Goal: Complete application form

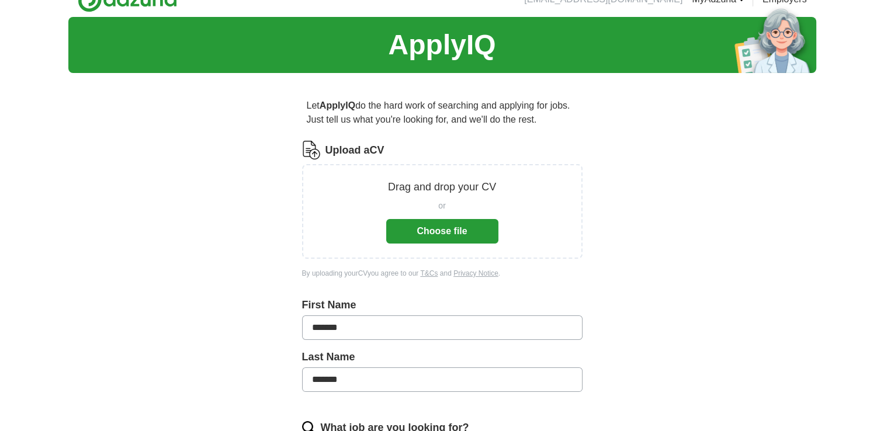
scroll to position [20, 0]
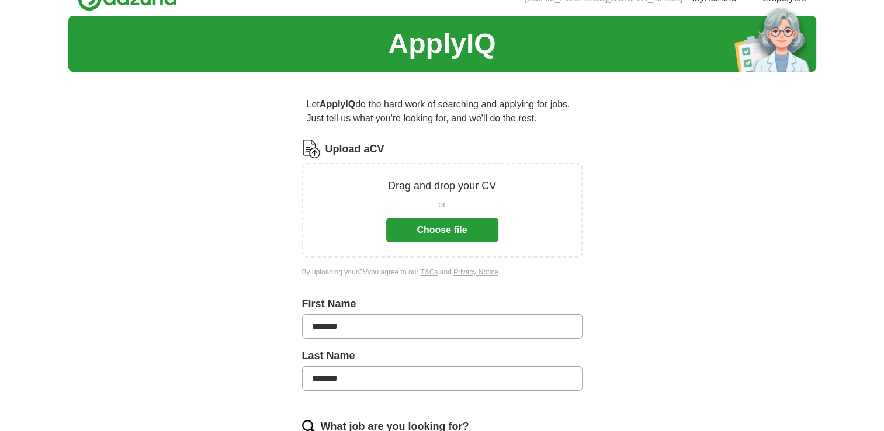
click at [441, 233] on button "Choose file" at bounding box center [442, 230] width 112 height 25
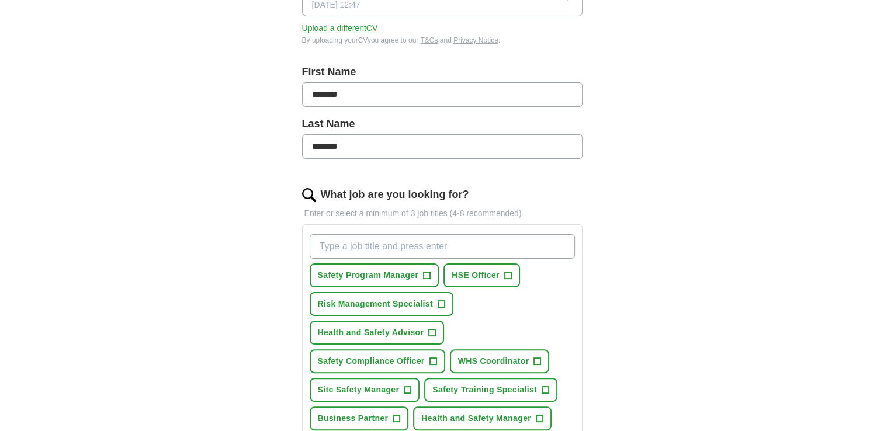
scroll to position [226, 0]
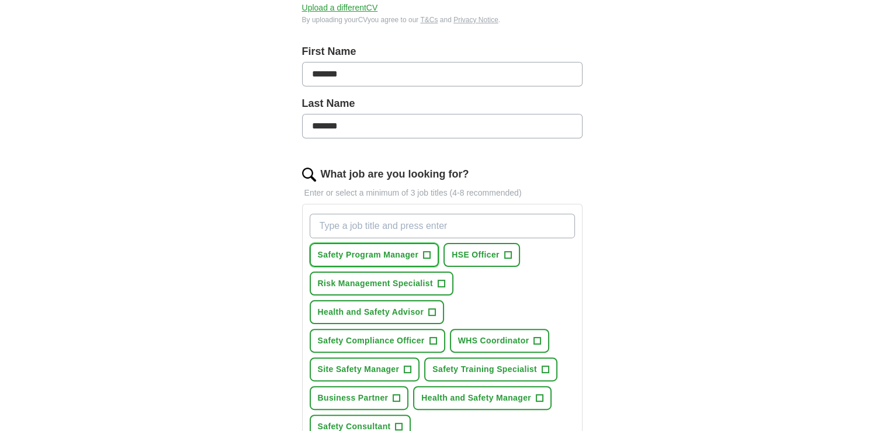
click at [425, 254] on span "+" at bounding box center [427, 255] width 7 height 9
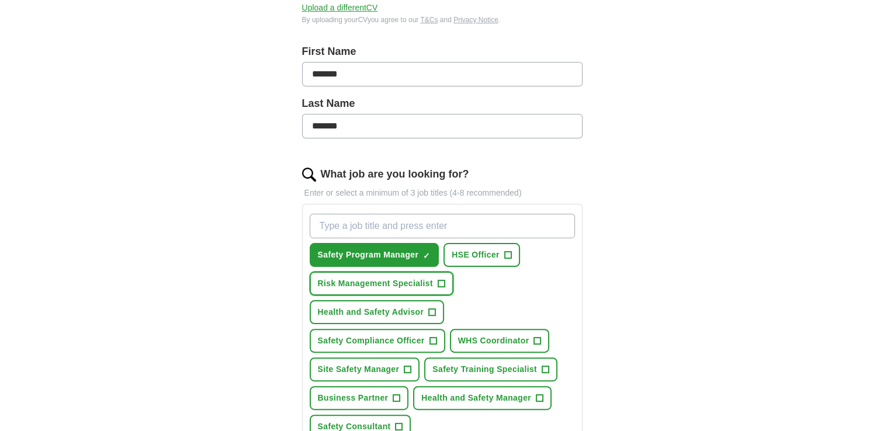
click at [439, 283] on span "+" at bounding box center [441, 283] width 7 height 9
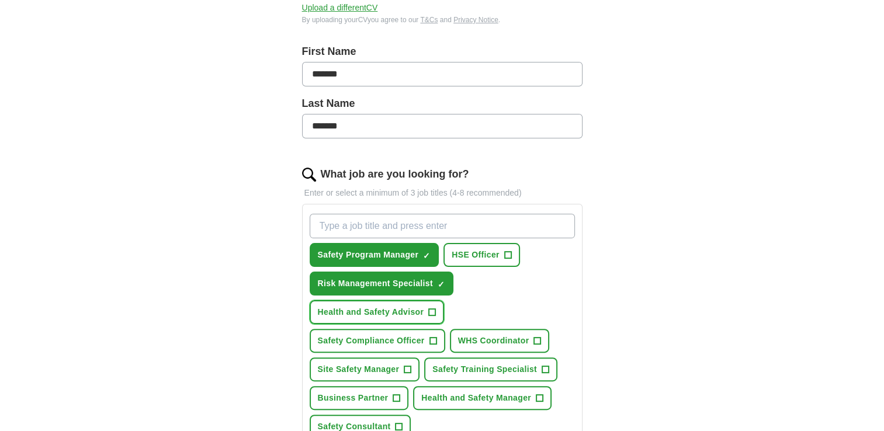
click at [431, 308] on span "+" at bounding box center [432, 312] width 7 height 9
click at [534, 340] on span "+" at bounding box center [537, 341] width 7 height 9
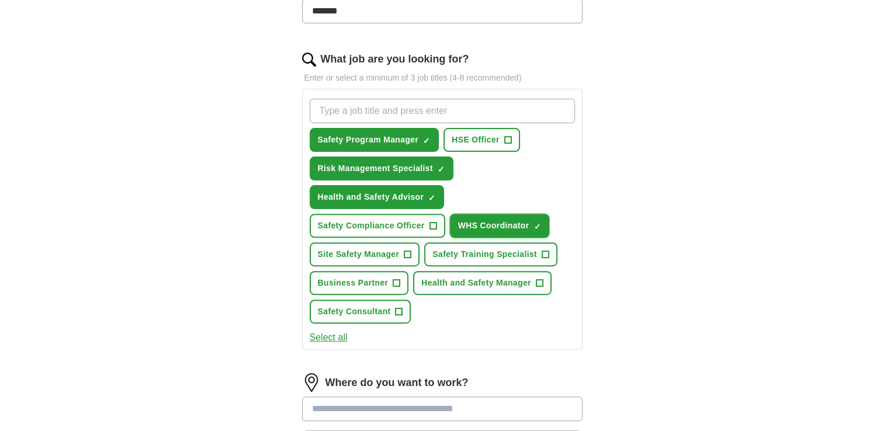
scroll to position [344, 0]
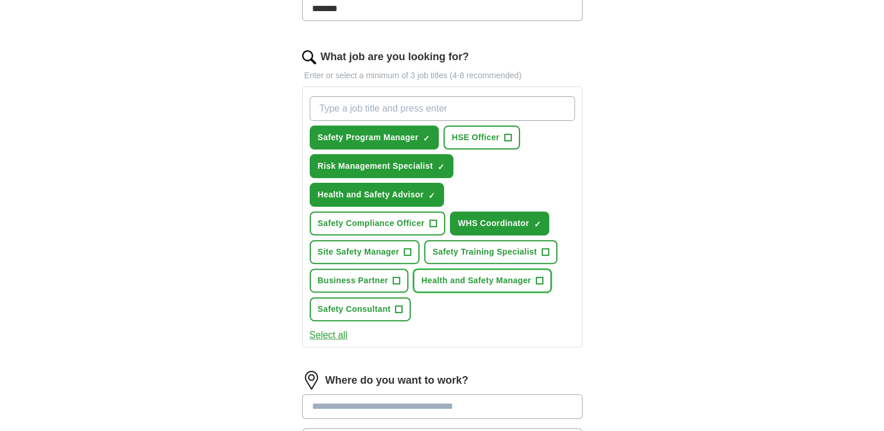
click at [538, 276] on span "+" at bounding box center [539, 280] width 7 height 9
click at [409, 249] on span "+" at bounding box center [407, 252] width 7 height 9
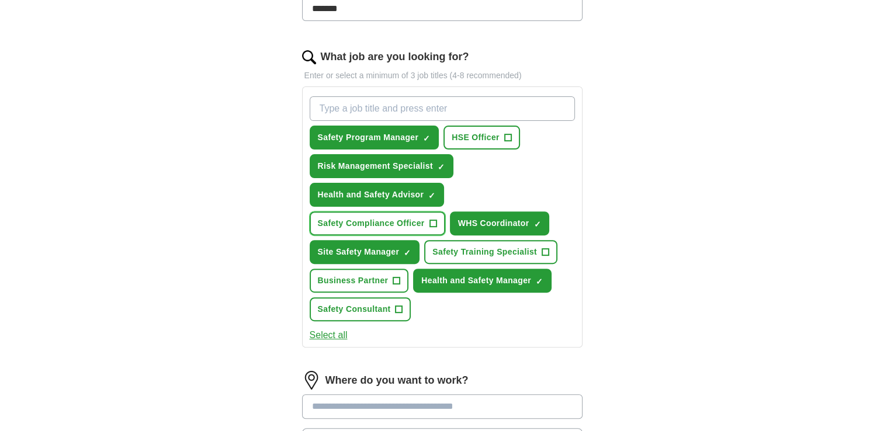
click at [431, 220] on span "+" at bounding box center [433, 223] width 7 height 9
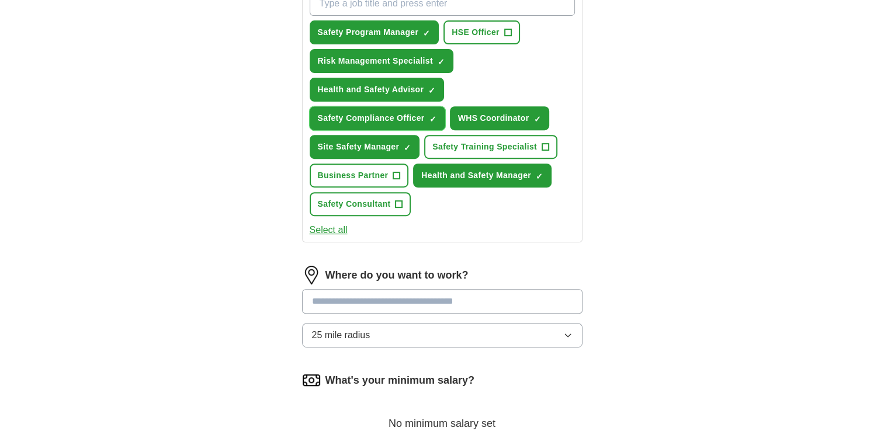
scroll to position [454, 0]
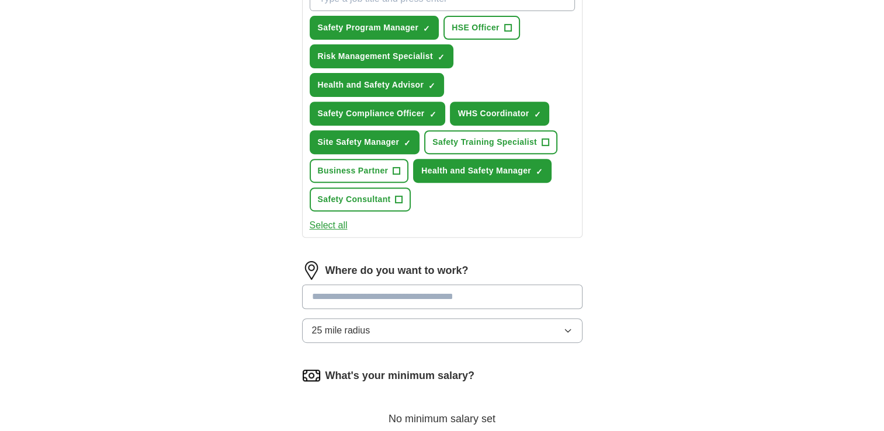
click at [357, 293] on input at bounding box center [442, 297] width 281 height 25
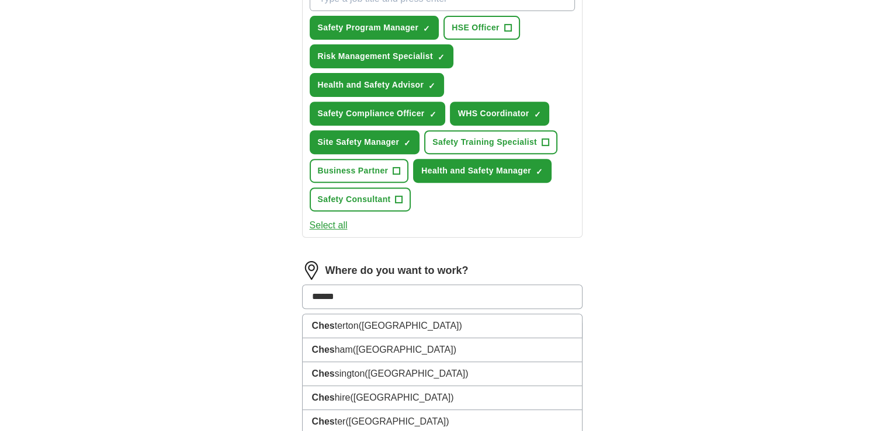
type input "*******"
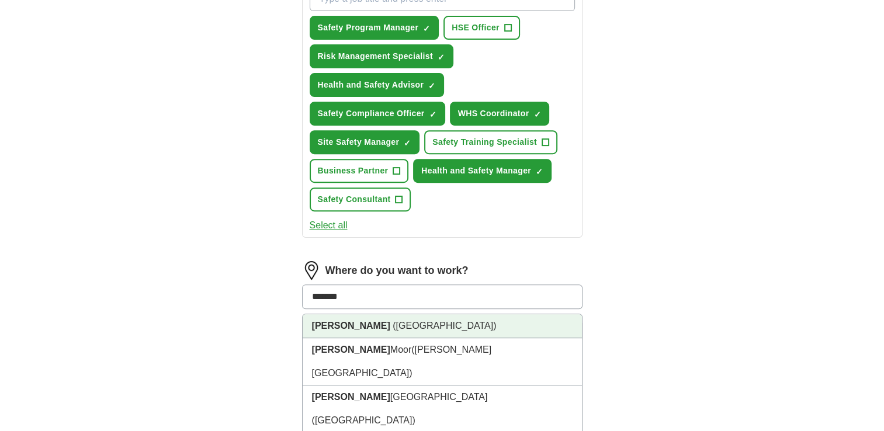
click at [338, 323] on strong "[PERSON_NAME]" at bounding box center [351, 326] width 78 height 10
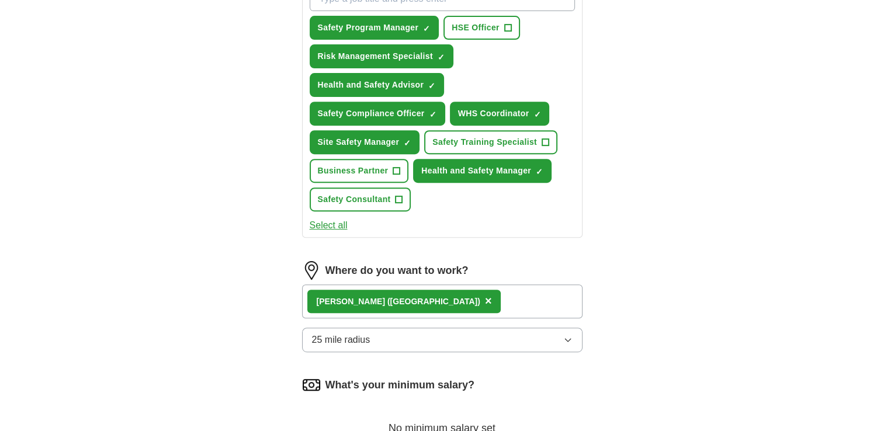
click at [566, 340] on button "25 mile radius" at bounding box center [442, 340] width 281 height 25
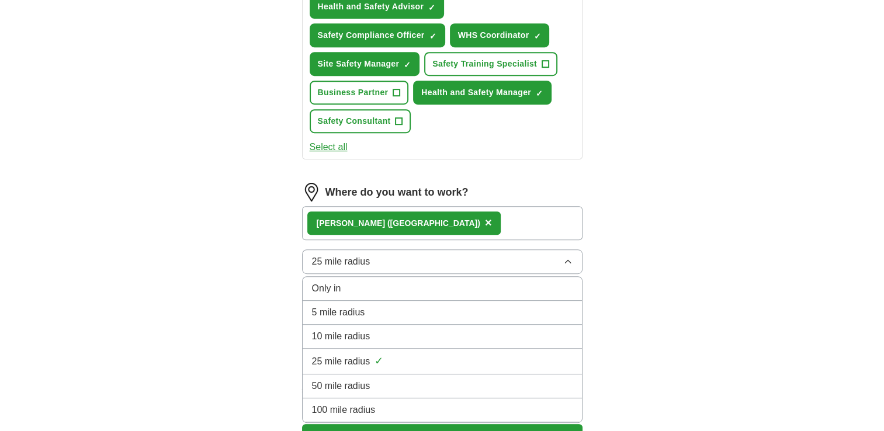
scroll to position [533, 0]
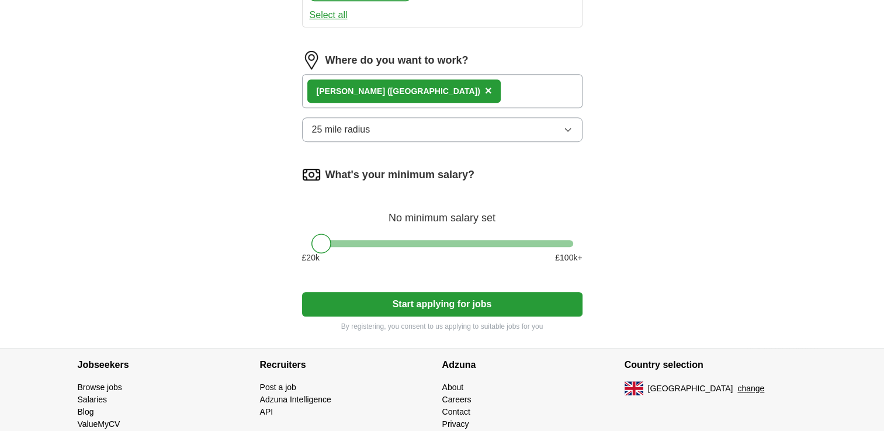
scroll to position [666, 0]
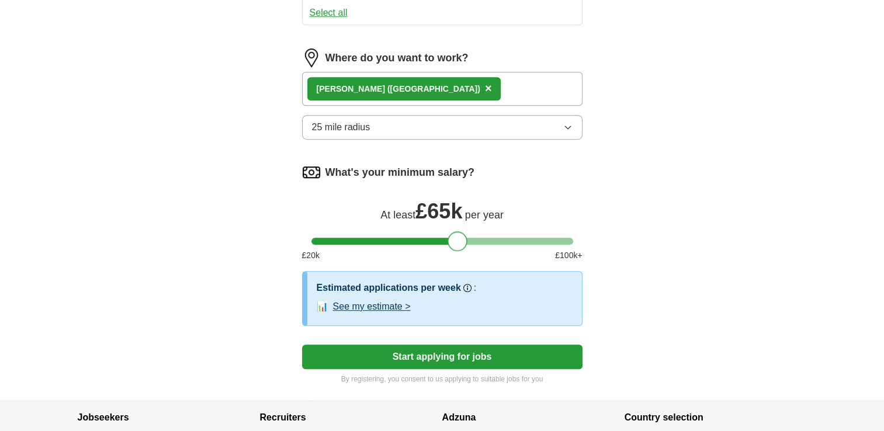
click at [457, 238] on div at bounding box center [443, 241] width 262 height 7
click at [375, 238] on div at bounding box center [443, 241] width 262 height 7
click at [365, 238] on div at bounding box center [443, 241] width 262 height 7
click at [375, 238] on div at bounding box center [443, 241] width 262 height 7
click at [434, 353] on button "Start applying for jobs" at bounding box center [442, 357] width 281 height 25
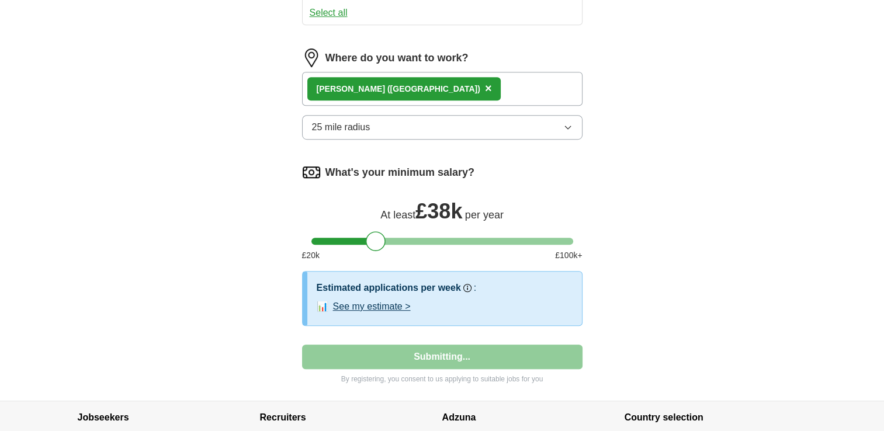
select select "**"
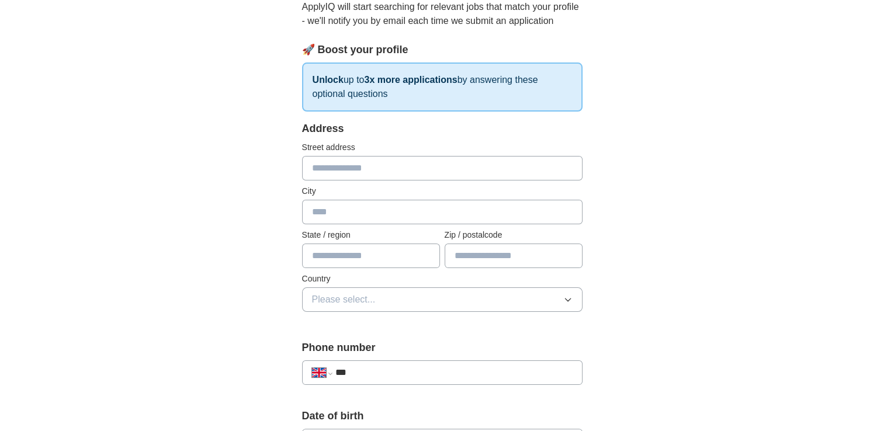
scroll to position [138, 0]
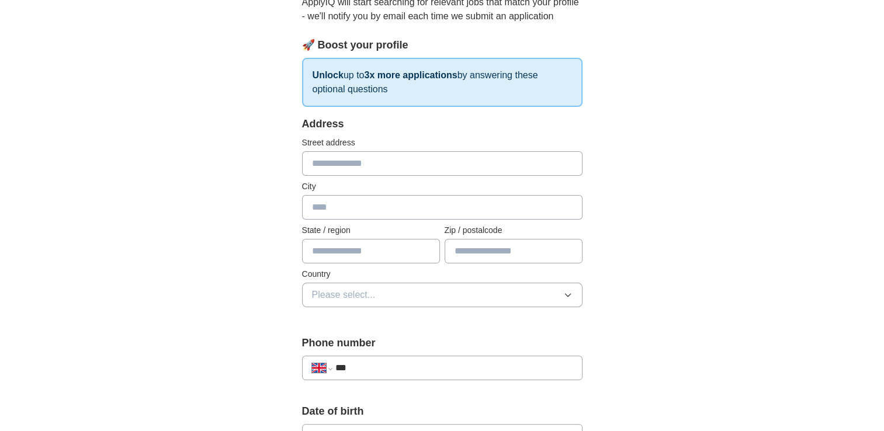
click at [339, 162] on input "text" at bounding box center [442, 163] width 281 height 25
type input "**********"
type input "*******"
type input "********"
type input "******"
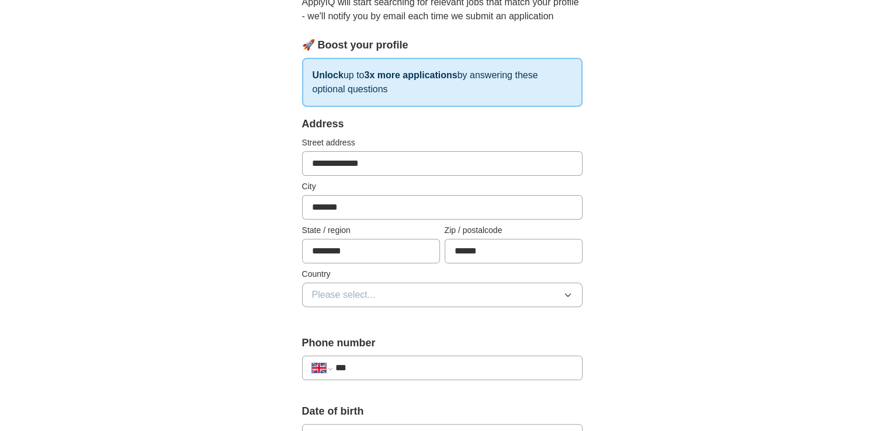
click at [568, 293] on icon "button" at bounding box center [567, 294] width 9 height 9
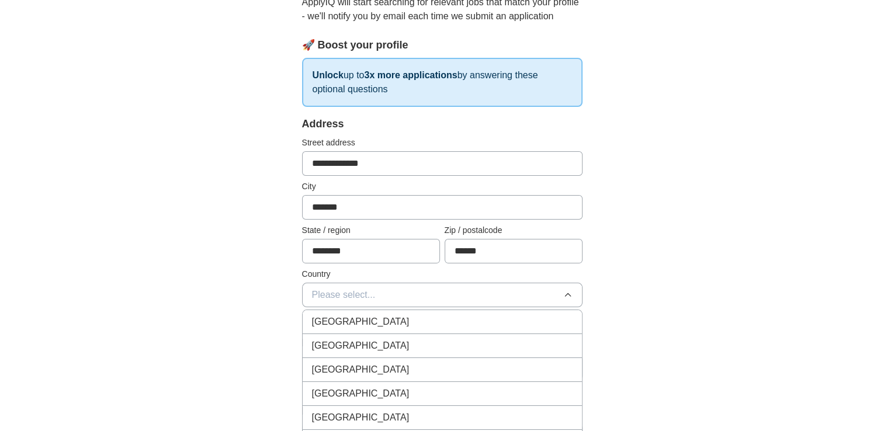
click at [376, 321] on span "[GEOGRAPHIC_DATA]" at bounding box center [361, 322] width 98 height 14
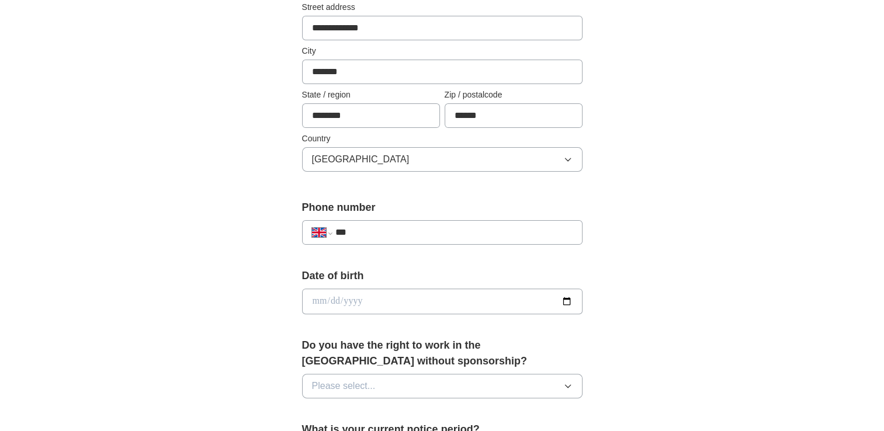
scroll to position [274, 0]
click at [364, 229] on input "***" at bounding box center [453, 233] width 237 height 14
type input "**********"
click at [396, 304] on input "date" at bounding box center [442, 302] width 281 height 26
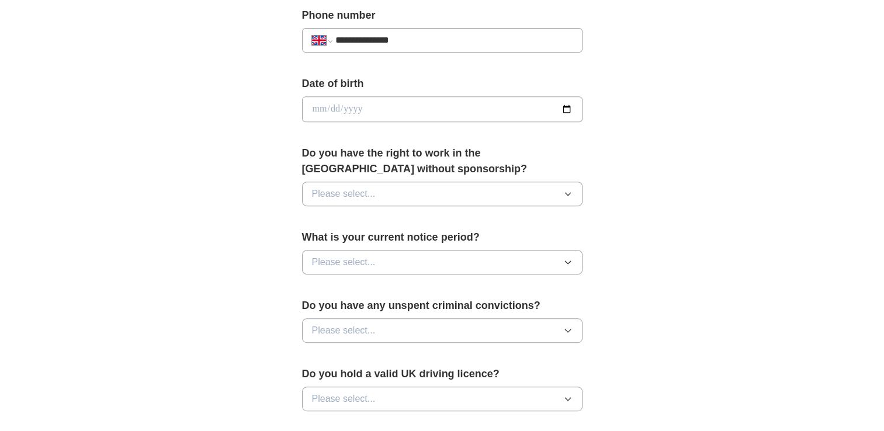
scroll to position [465, 0]
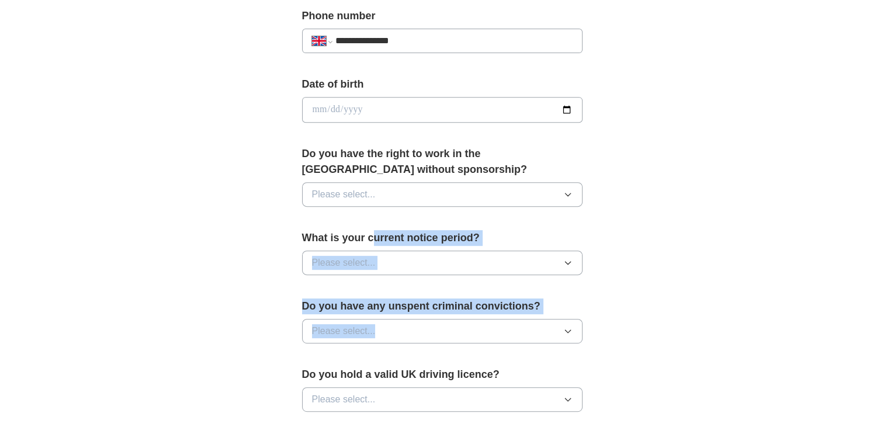
drag, startPoint x: 442, startPoint y: 349, endPoint x: 377, endPoint y: 228, distance: 137.8
click at [377, 228] on form "**********" at bounding box center [442, 198] width 281 height 818
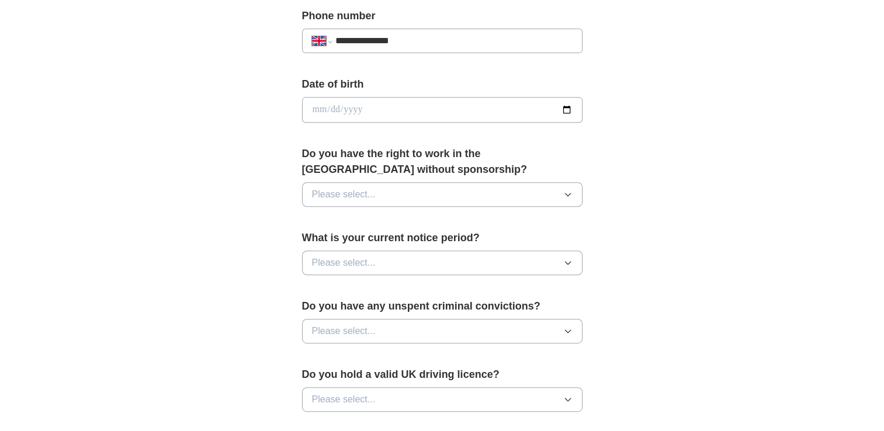
drag, startPoint x: 377, startPoint y: 228, endPoint x: 332, endPoint y: 107, distance: 129.1
click at [332, 107] on input "date" at bounding box center [442, 110] width 281 height 26
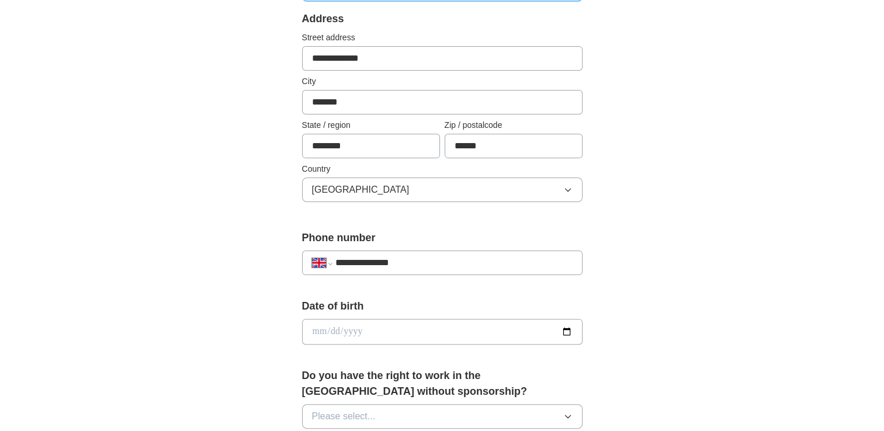
scroll to position [245, 0]
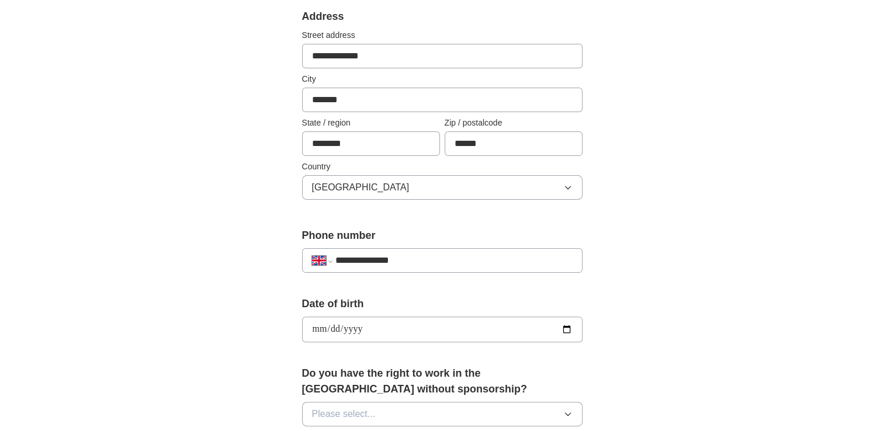
type input "**********"
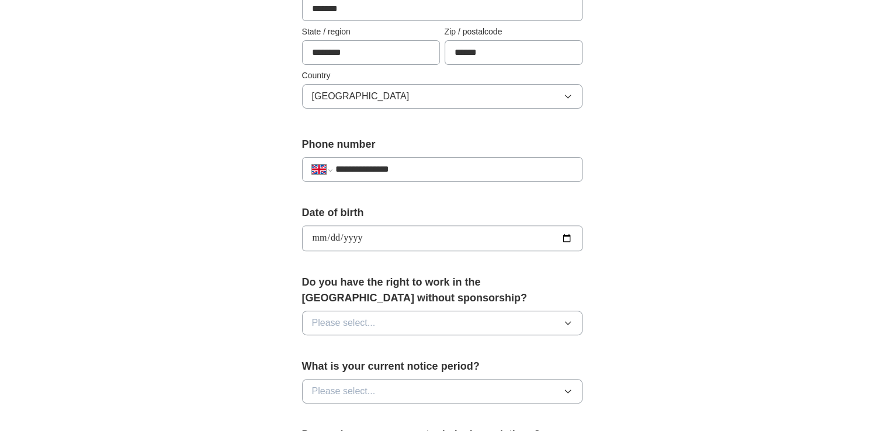
scroll to position [337, 0]
click at [571, 319] on icon "button" at bounding box center [567, 323] width 9 height 9
click at [442, 349] on div "Yes" at bounding box center [442, 350] width 261 height 14
click at [567, 392] on icon "button" at bounding box center [567, 391] width 9 height 9
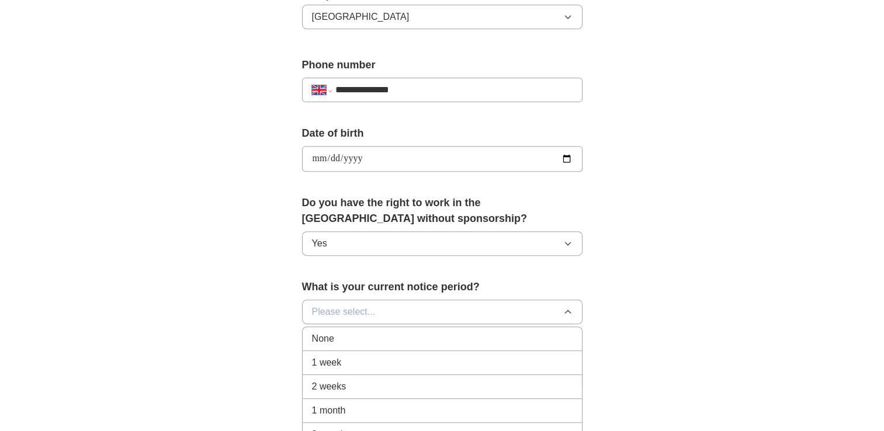
scroll to position [416, 0]
click at [432, 340] on div "None" at bounding box center [442, 339] width 261 height 14
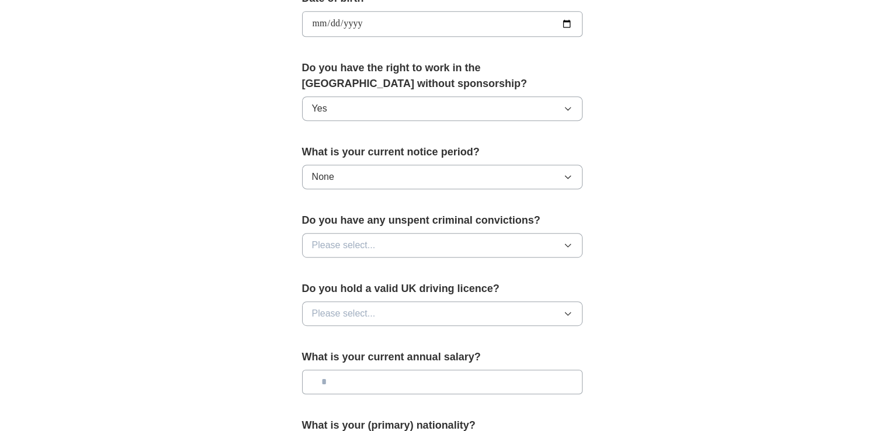
scroll to position [553, 0]
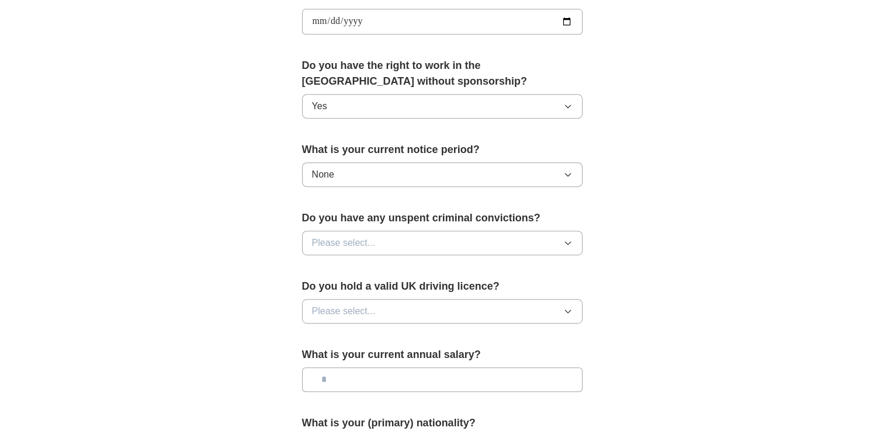
click at [570, 242] on icon "button" at bounding box center [567, 242] width 9 height 9
click at [432, 289] on div "No" at bounding box center [442, 294] width 261 height 14
click at [567, 307] on icon "button" at bounding box center [567, 311] width 9 height 9
click at [351, 340] on div "Yes" at bounding box center [442, 338] width 261 height 14
click at [382, 382] on input "text" at bounding box center [442, 380] width 281 height 25
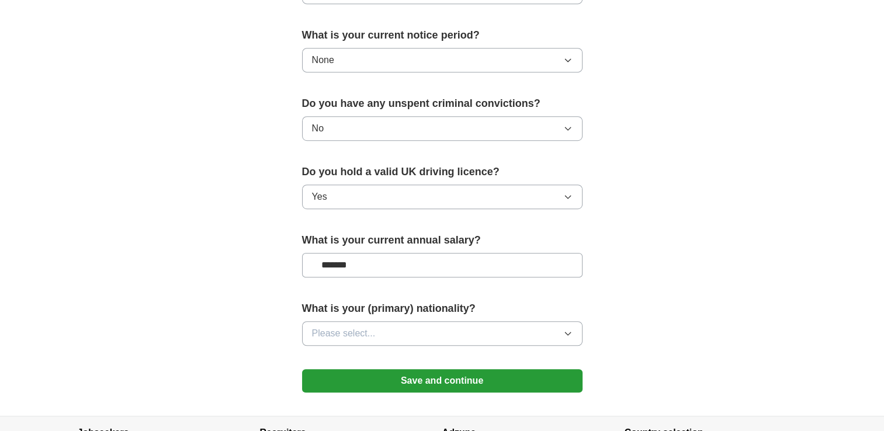
scroll to position [670, 0]
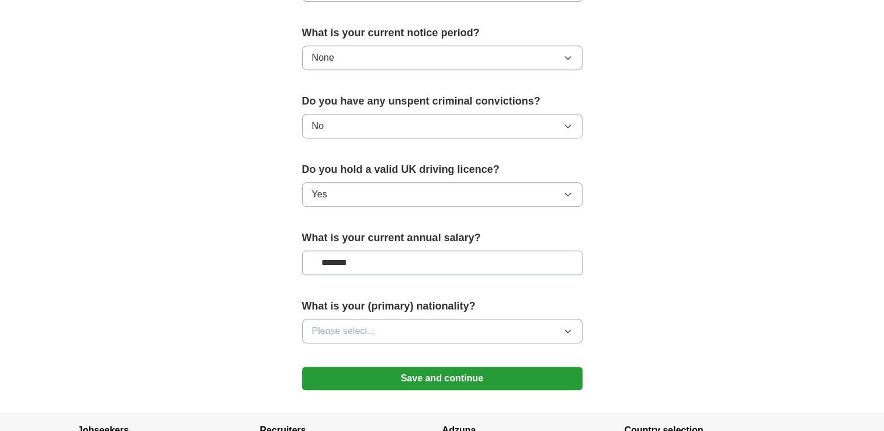
type input "*******"
click at [560, 326] on button "Please select..." at bounding box center [442, 331] width 281 height 25
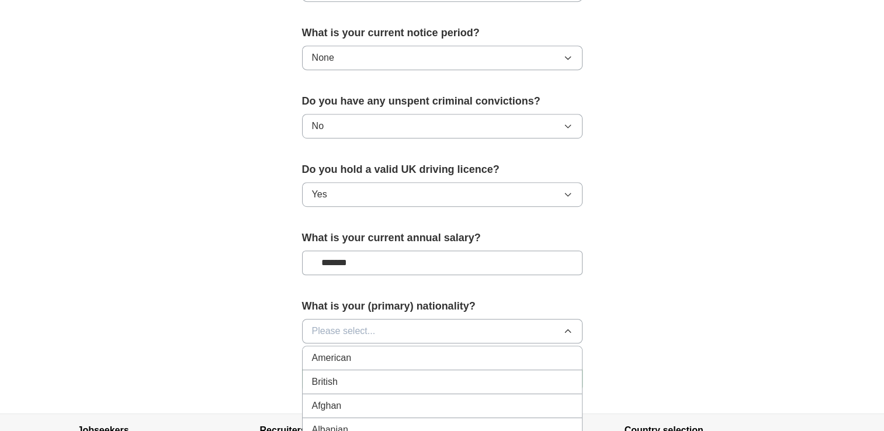
click at [422, 375] on div "British" at bounding box center [442, 382] width 261 height 14
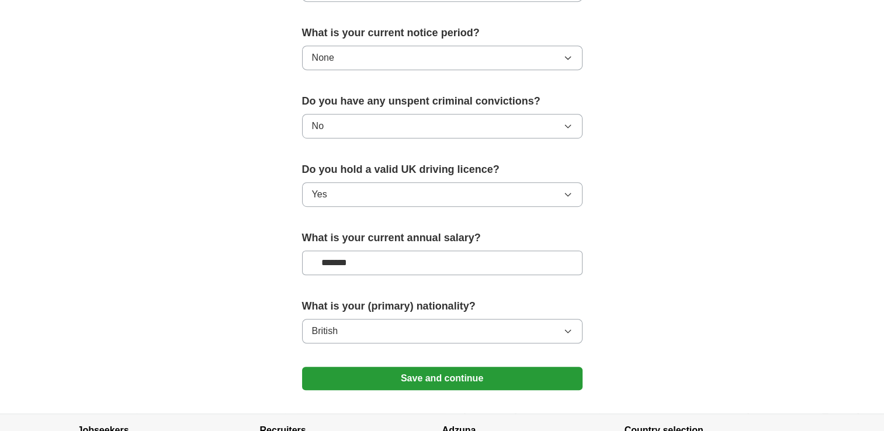
click at [447, 372] on button "Save and continue" at bounding box center [442, 378] width 281 height 23
